Goal: Find specific page/section: Find specific page/section

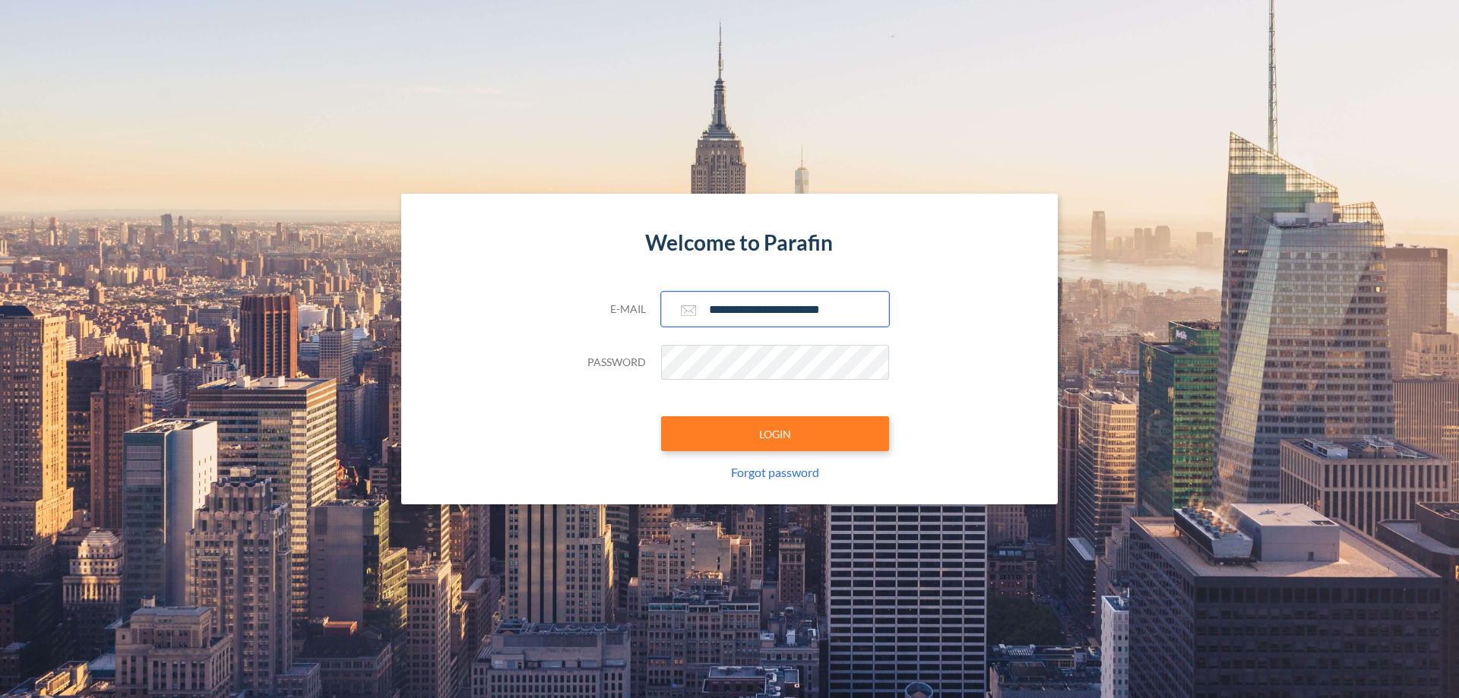
type input "**********"
click at [775, 434] on button "LOGIN" at bounding box center [775, 433] width 228 height 35
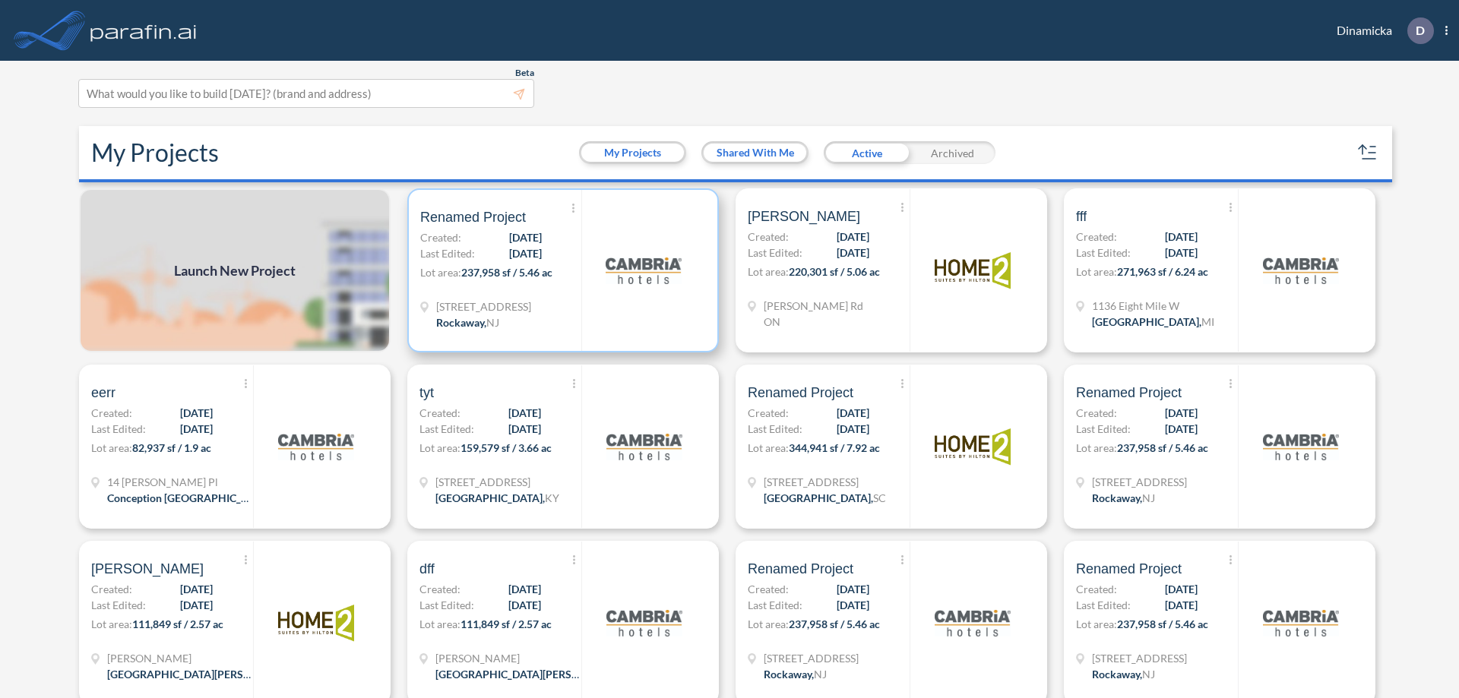
scroll to position [4, 0]
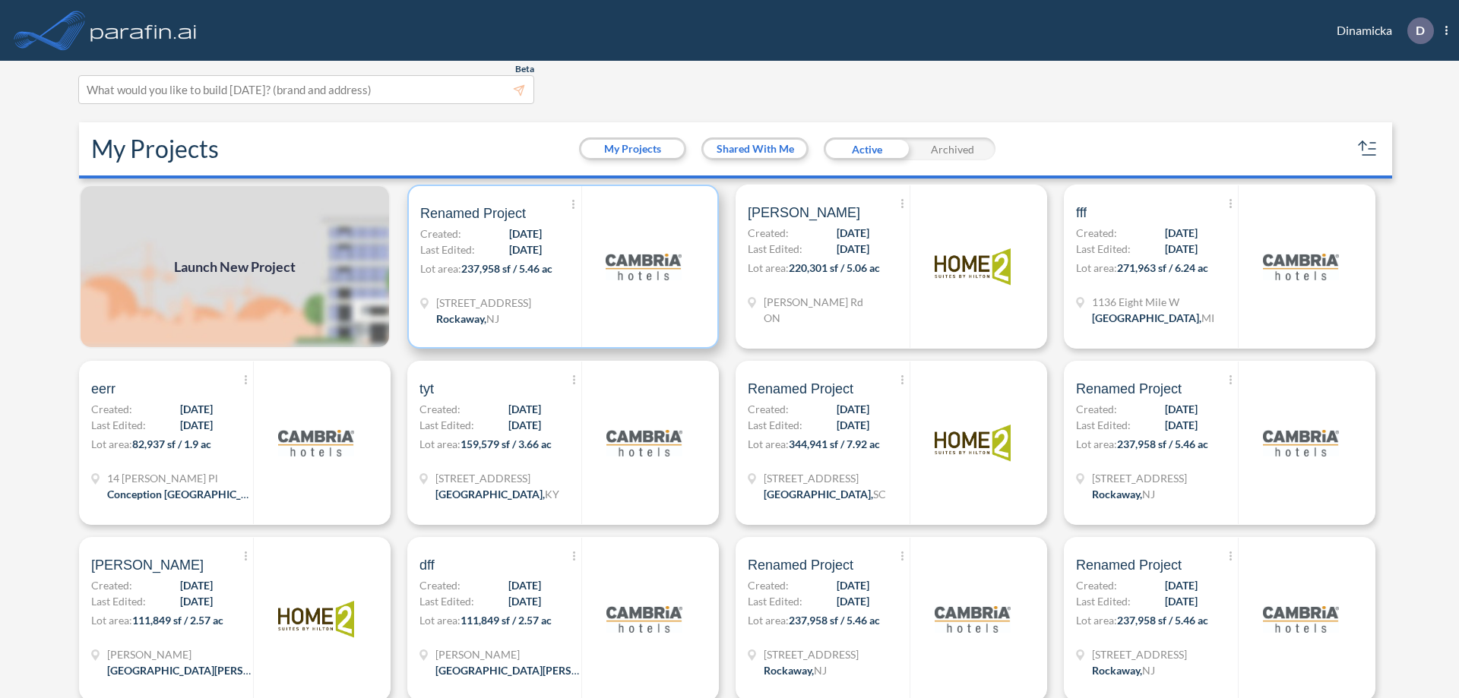
click at [560, 267] on p "Lot area: 237,958 sf / 5.46 ac" at bounding box center [500, 272] width 161 height 22
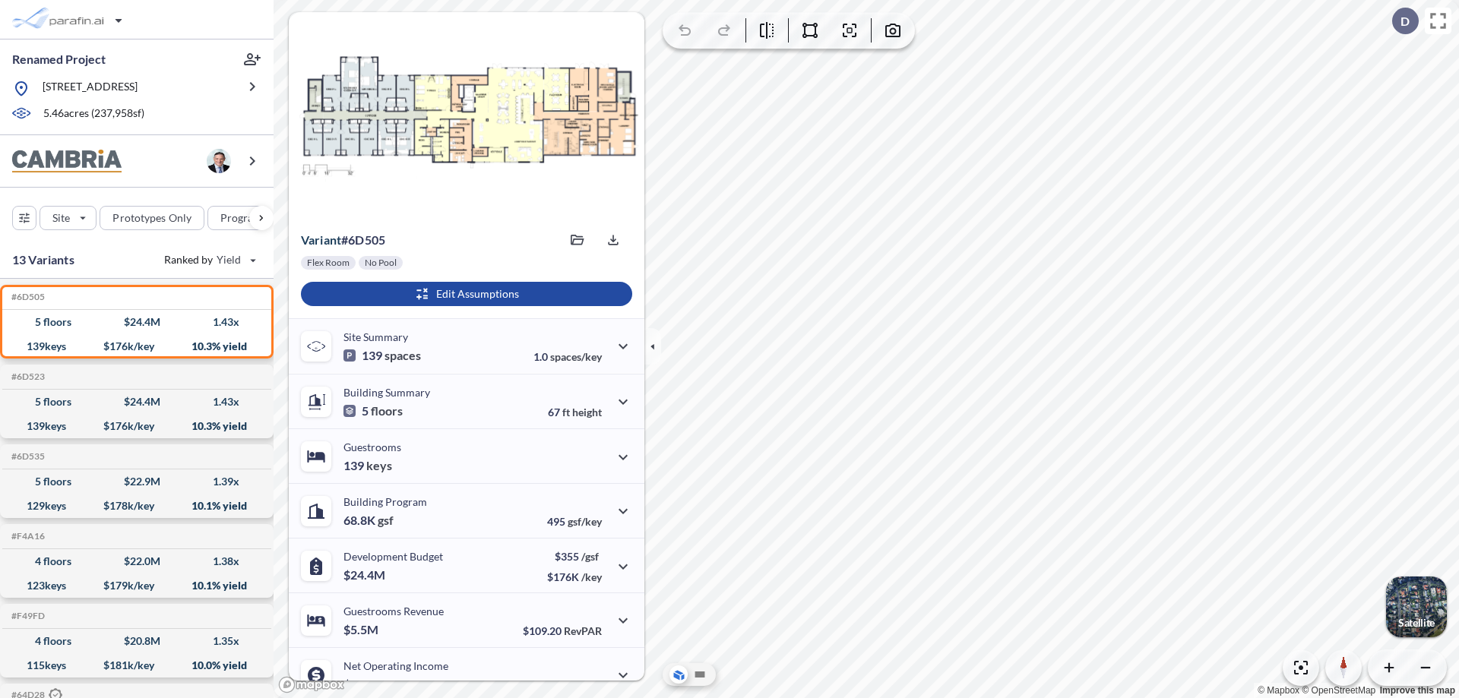
scroll to position [77, 0]
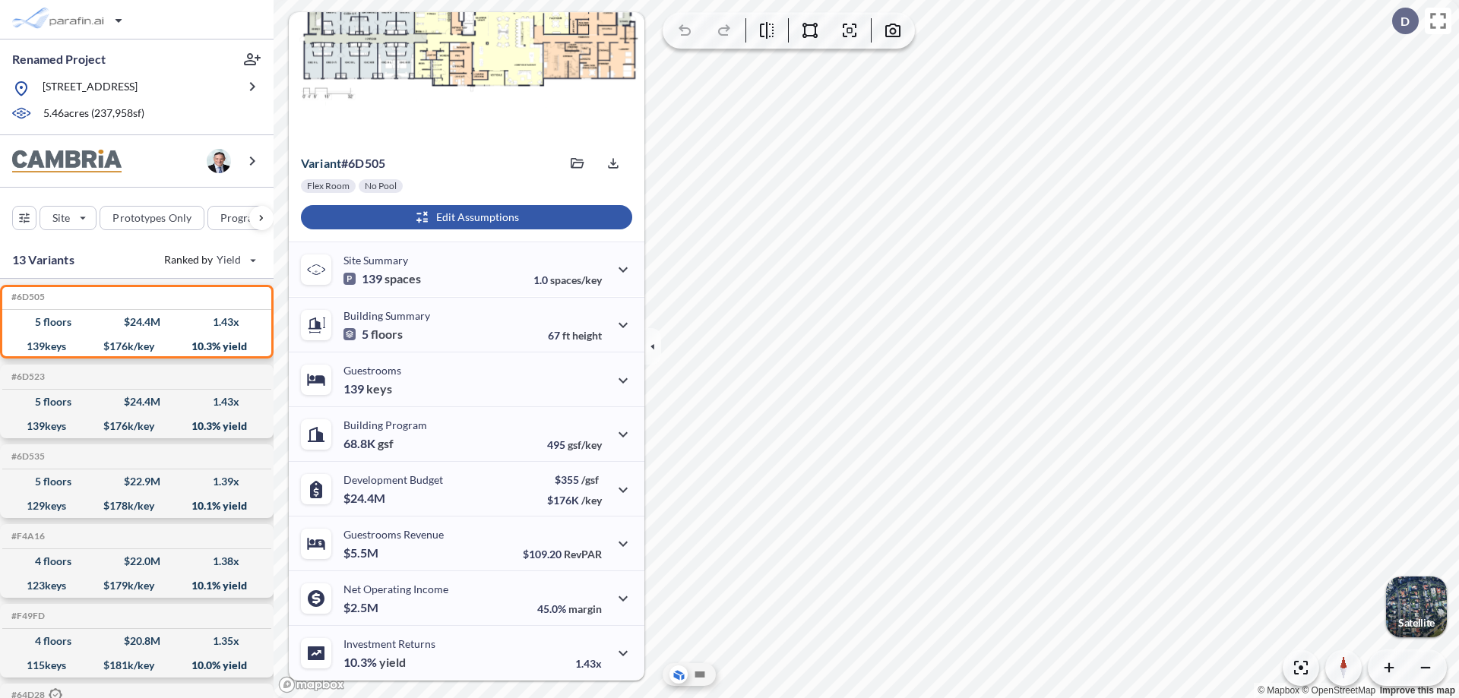
click at [464, 217] on div "button" at bounding box center [466, 217] width 331 height 24
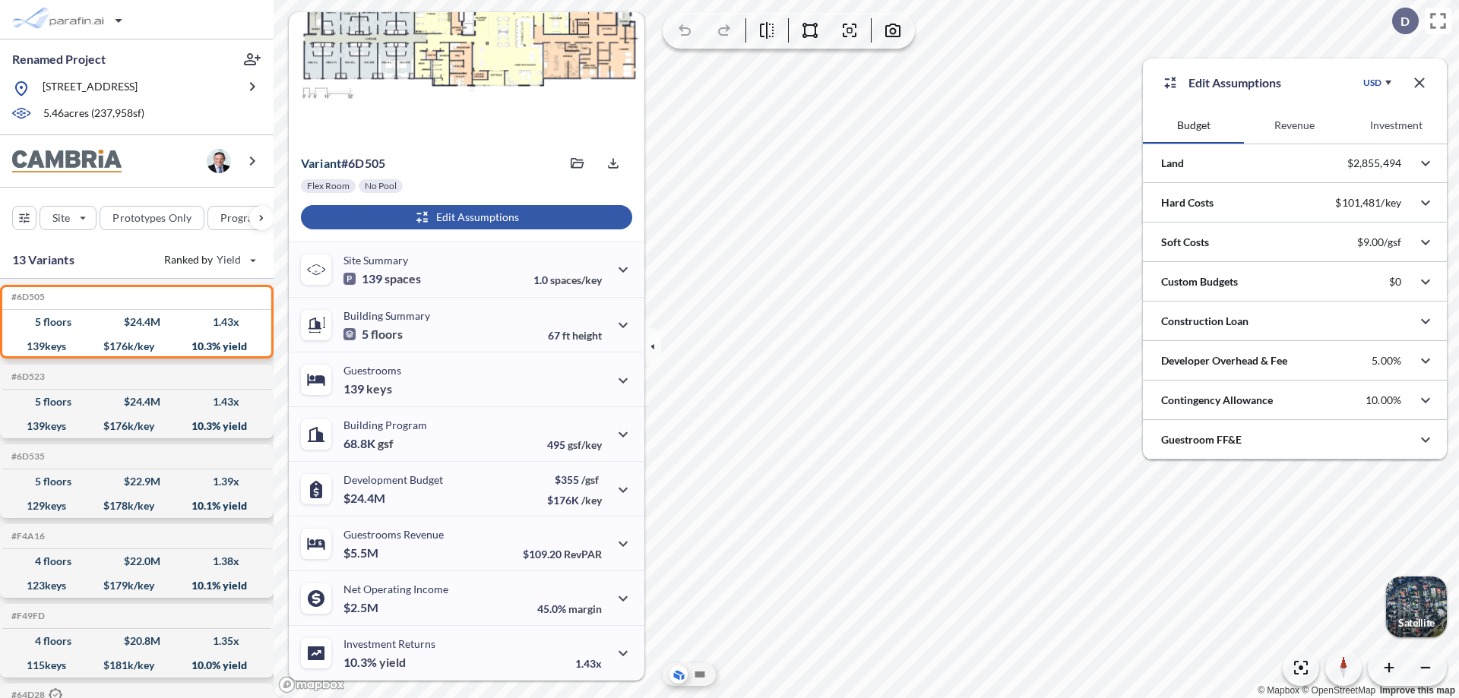
click at [1396, 125] on button "Investment" at bounding box center [1396, 125] width 101 height 36
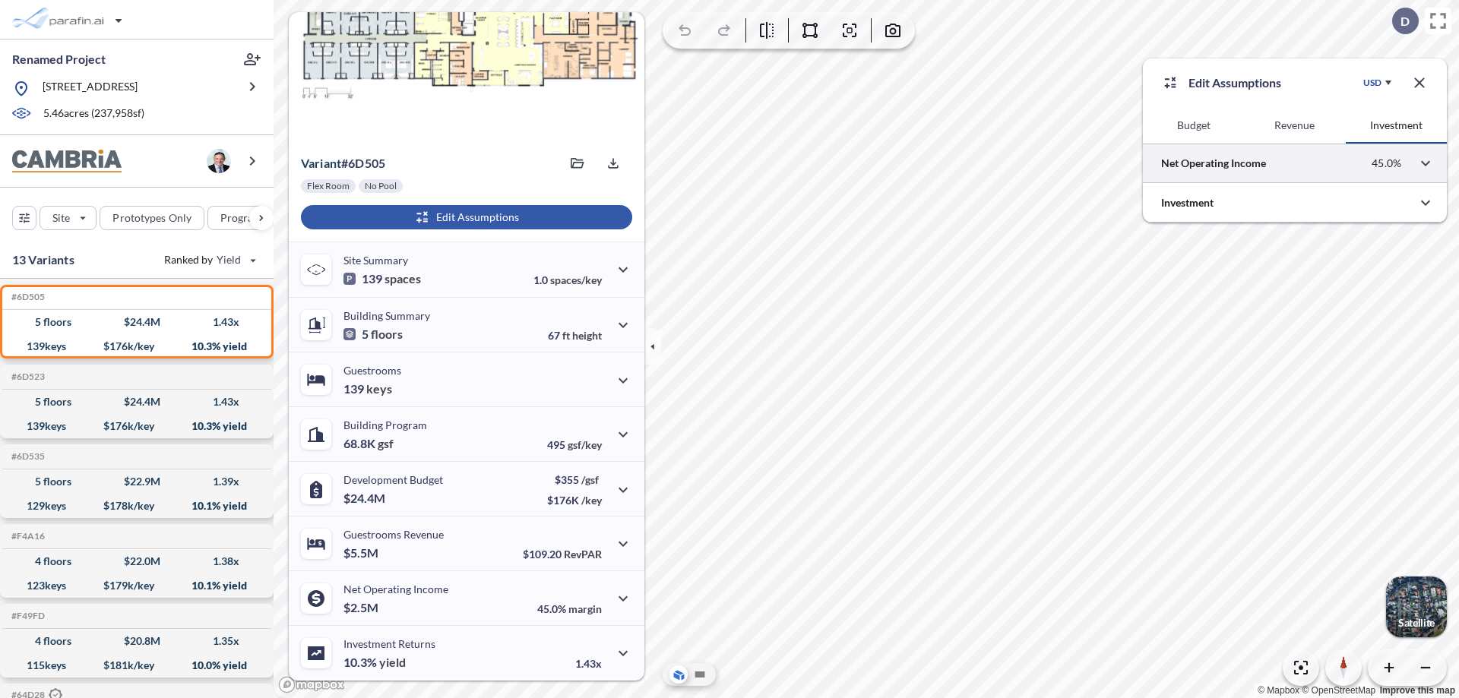
click at [1295, 163] on div at bounding box center [1295, 163] width 304 height 39
